Goal: Communication & Community: Answer question/provide support

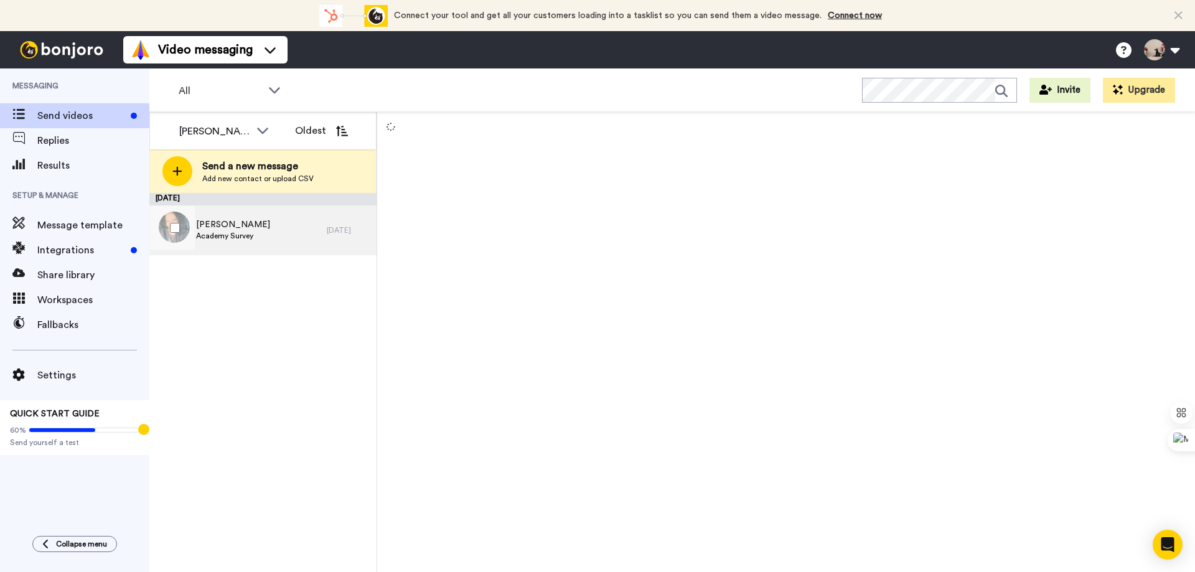
click at [235, 248] on div "[PERSON_NAME] Academy Survey" at bounding box center [237, 230] width 177 height 50
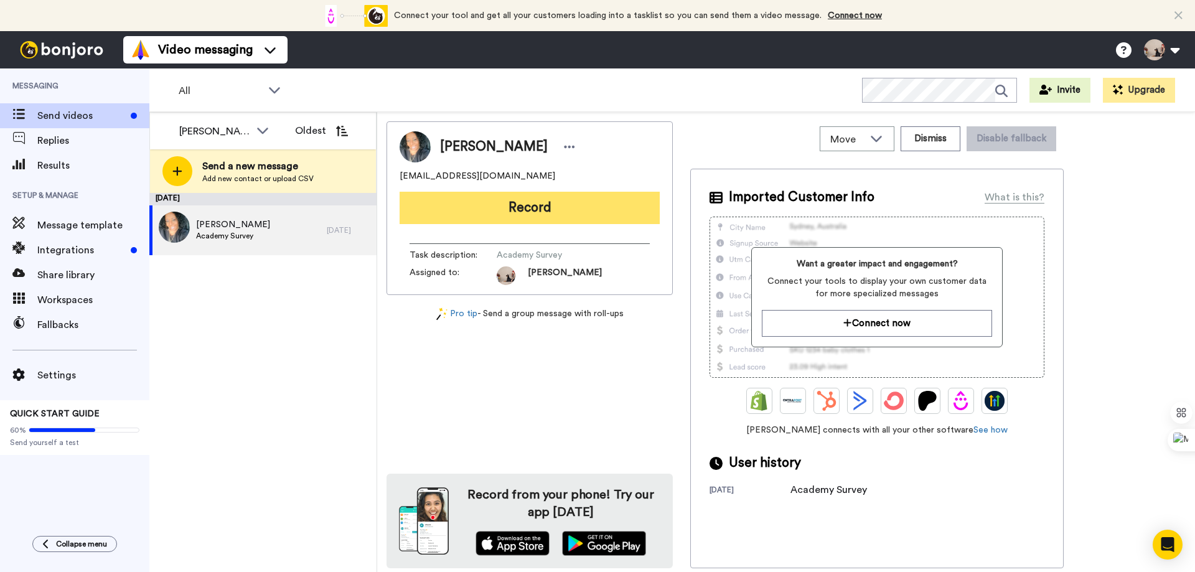
click at [561, 205] on button "Record" at bounding box center [529, 208] width 260 height 32
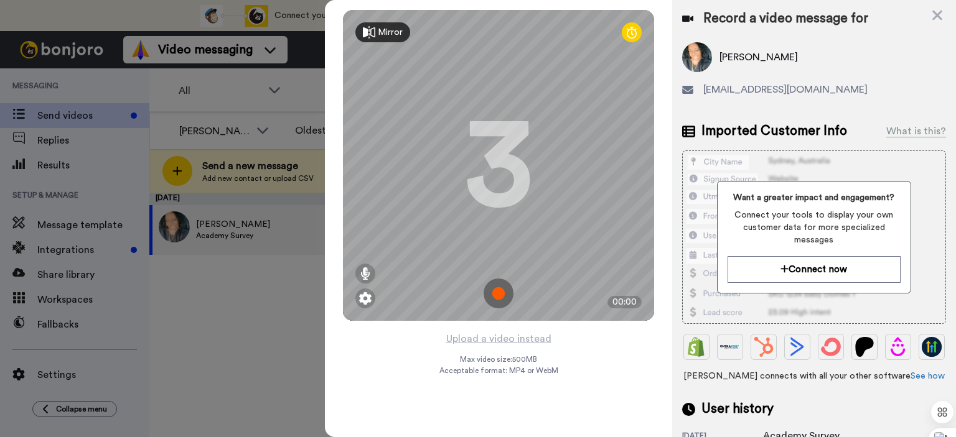
click at [500, 291] on img at bounding box center [498, 294] width 30 height 30
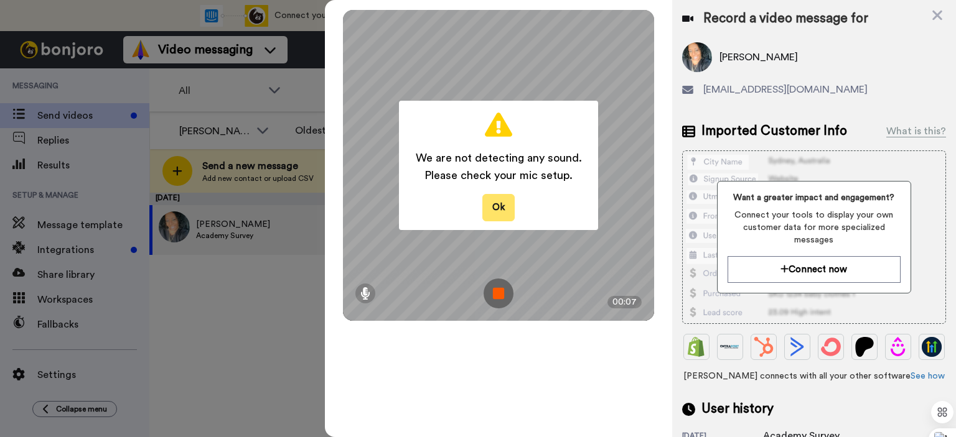
click at [506, 207] on button "Ok" at bounding box center [498, 207] width 32 height 27
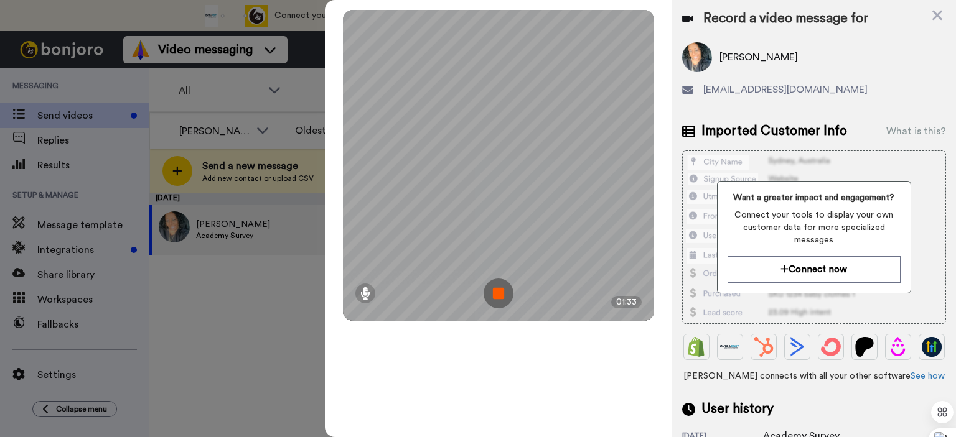
click at [506, 299] on img at bounding box center [498, 294] width 30 height 30
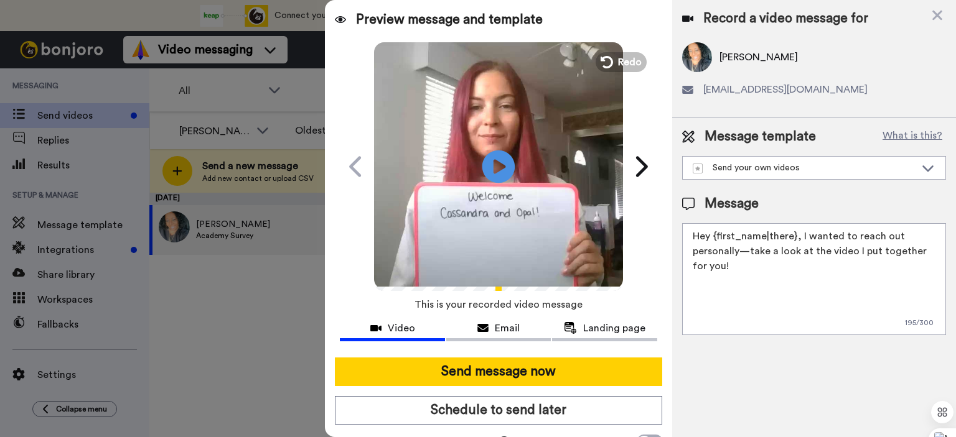
click at [503, 172] on icon at bounding box center [498, 166] width 33 height 33
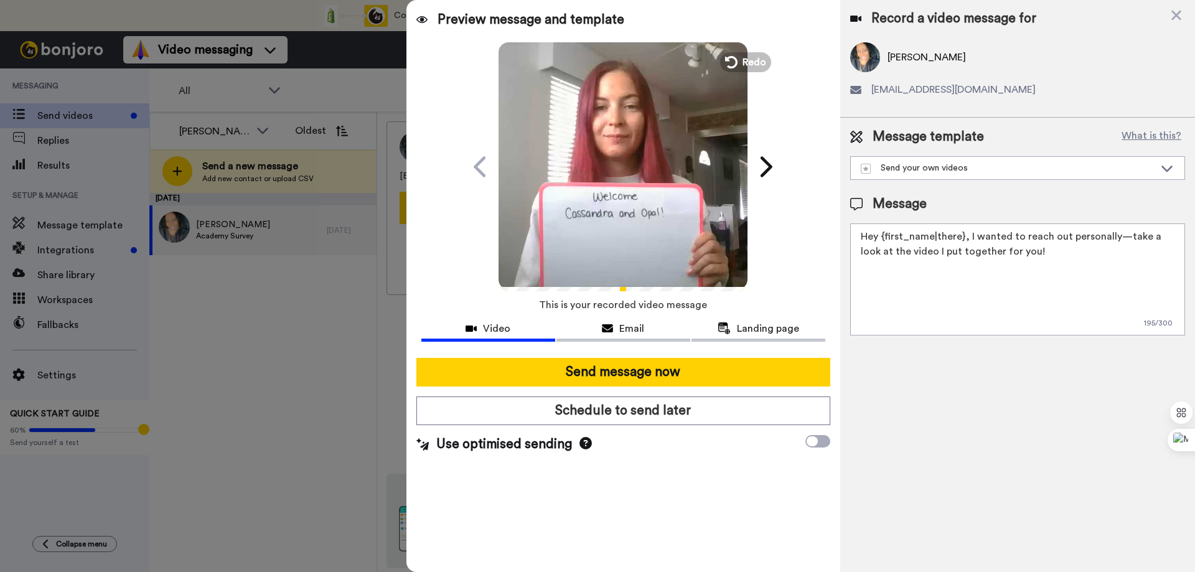
click at [989, 258] on textarea "Hey {first_name|there}, I wanted to reach out personally—take a look at the vid…" at bounding box center [1017, 279] width 335 height 112
drag, startPoint x: 974, startPoint y: 255, endPoint x: 826, endPoint y: 232, distance: 149.9
click at [824, 231] on div "Preview message and template Play/Pause I made something special just for you! …" at bounding box center [800, 286] width 788 height 572
paste textarea "i [PERSON_NAME], I recorded a personal Welcome video for you :) Access the cont…"
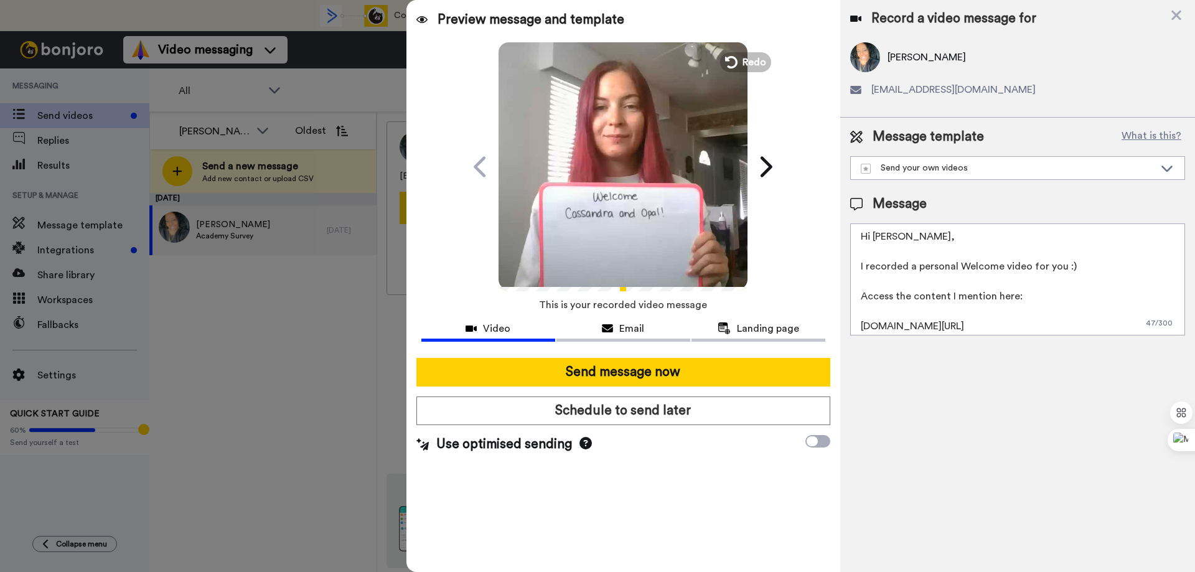
click at [888, 232] on textarea "Hi [PERSON_NAME], I recorded a personal Welcome video for you :) Access the con…" at bounding box center [1017, 279] width 335 height 112
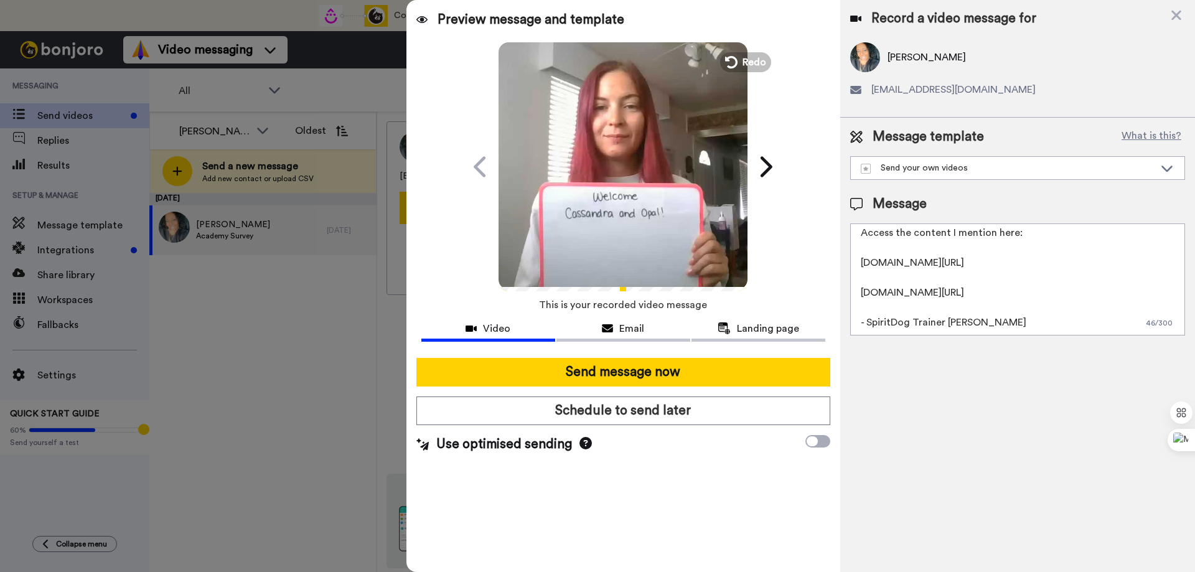
scroll to position [78, 0]
click at [1002, 317] on textarea "Hi [PERSON_NAME], I recorded a personal Welcome video for you :) Access the con…" at bounding box center [1017, 279] width 335 height 112
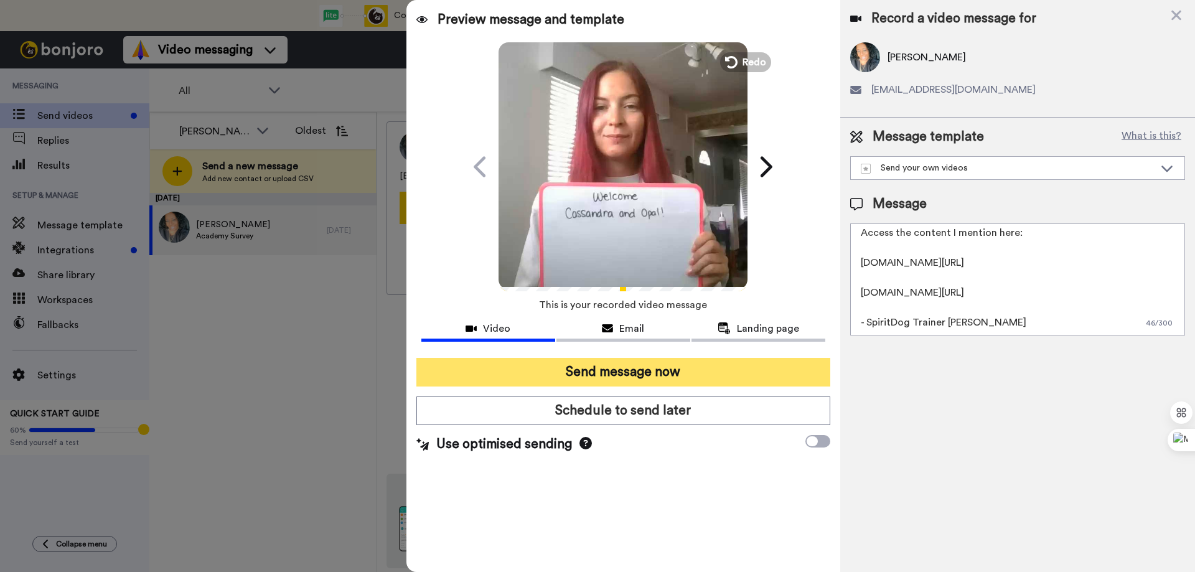
type textarea "Hi [PERSON_NAME], I recorded a personal Welcome video for you :) Access the con…"
click at [627, 370] on button "Send message now" at bounding box center [623, 372] width 414 height 29
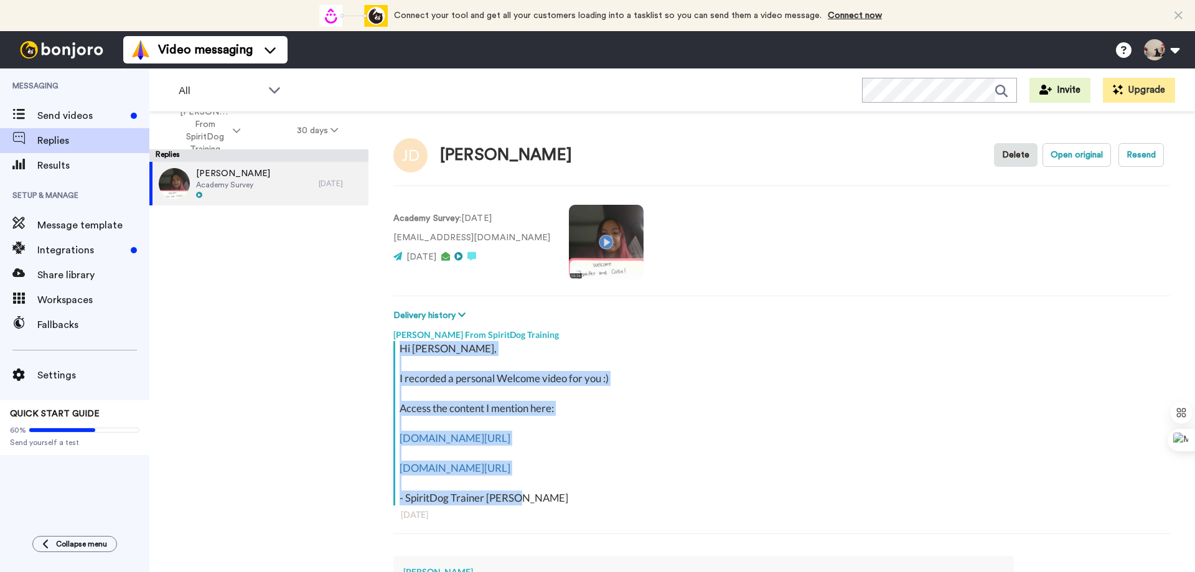
drag, startPoint x: 534, startPoint y: 498, endPoint x: 389, endPoint y: 342, distance: 214.0
click at [389, 342] on div "[PERSON_NAME] Delete Open original Resend Academy Survey : [DATE] [EMAIL_ADDRES…" at bounding box center [781, 363] width 826 height 503
copy div "Hi [PERSON_NAME], I recorded a personal Welcome video for you :) Access the con…"
type textarea "x"
